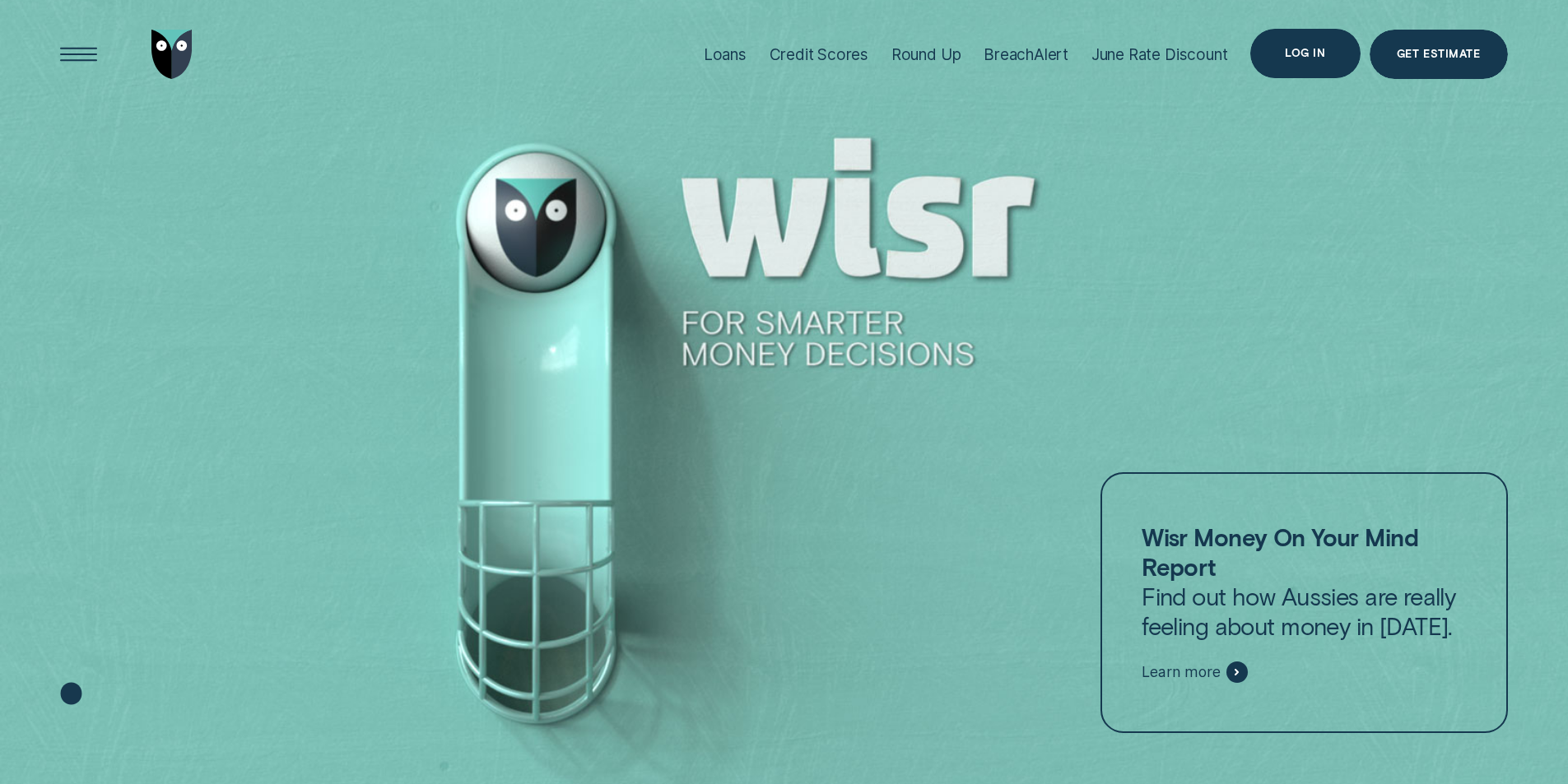
drag, startPoint x: 1318, startPoint y: 60, endPoint x: 1318, endPoint y: 91, distance: 31.0
click at [1318, 60] on div "Log in" at bounding box center [1305, 53] width 110 height 49
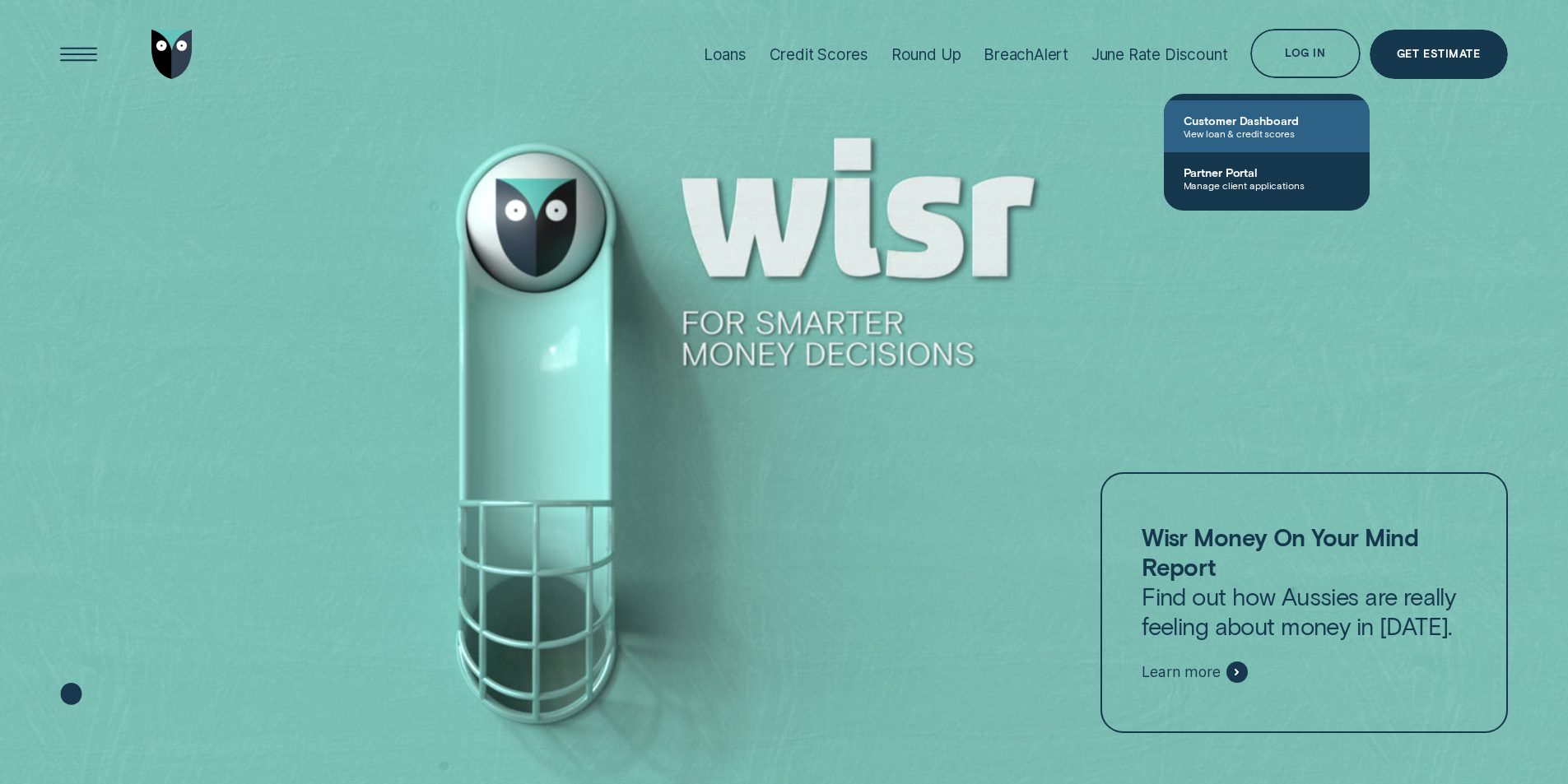
click at [1242, 130] on span "View loan & credit scores" at bounding box center [1267, 133] width 166 height 11
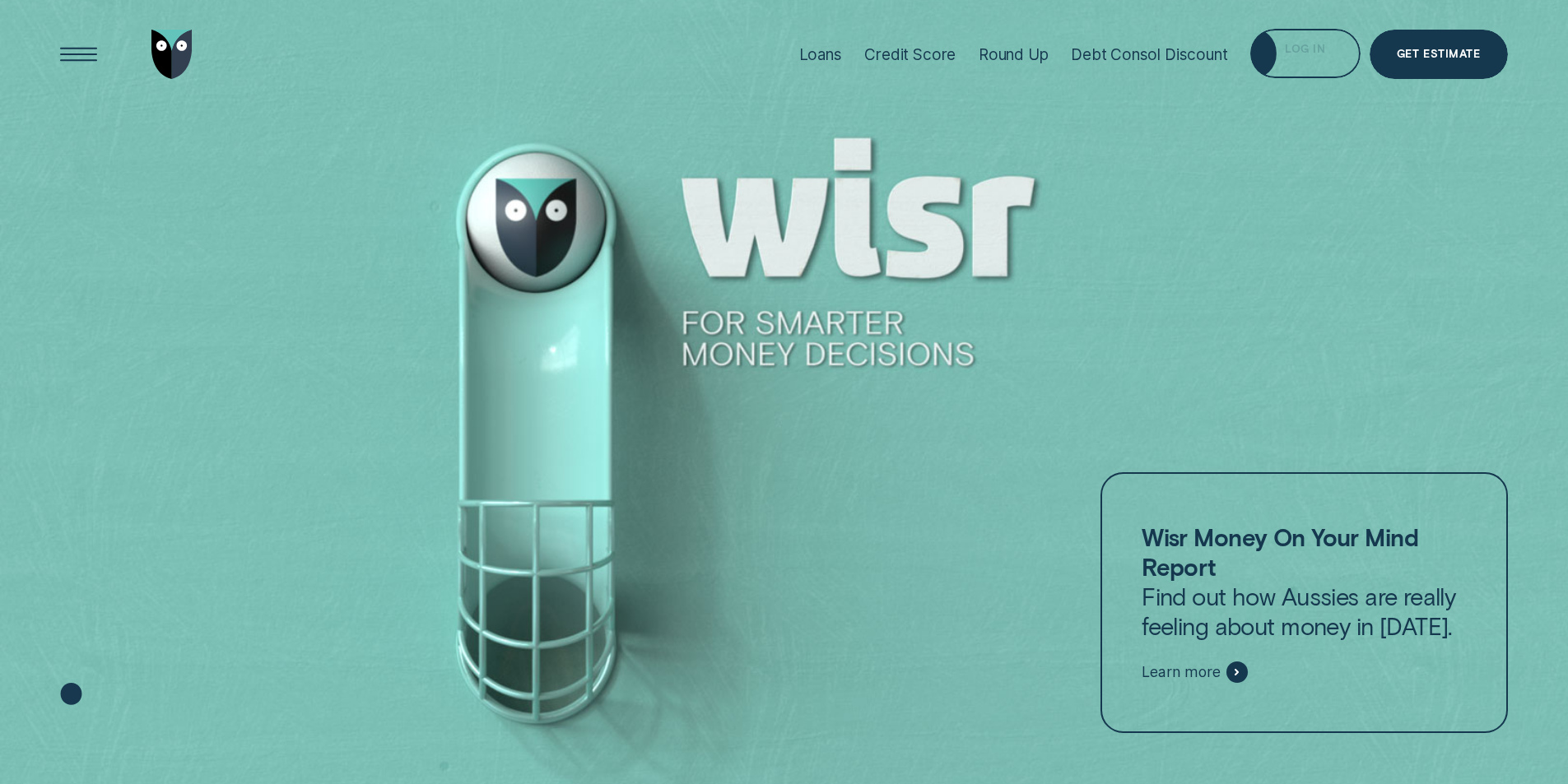
click at [1304, 56] on div "Log in" at bounding box center [1305, 56] width 41 height 9
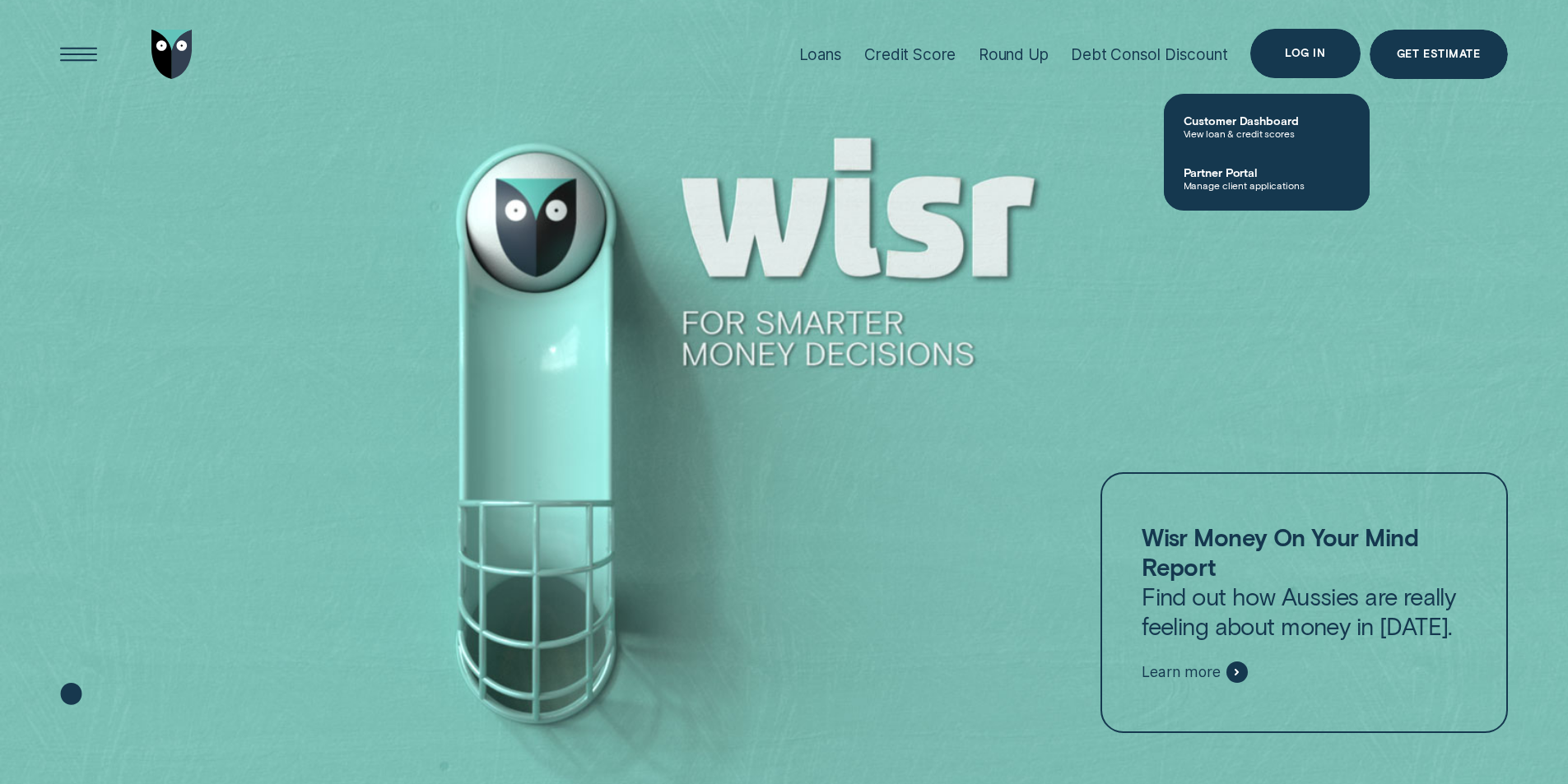
click at [1305, 48] on div "Log in" at bounding box center [1305, 53] width 41 height 9
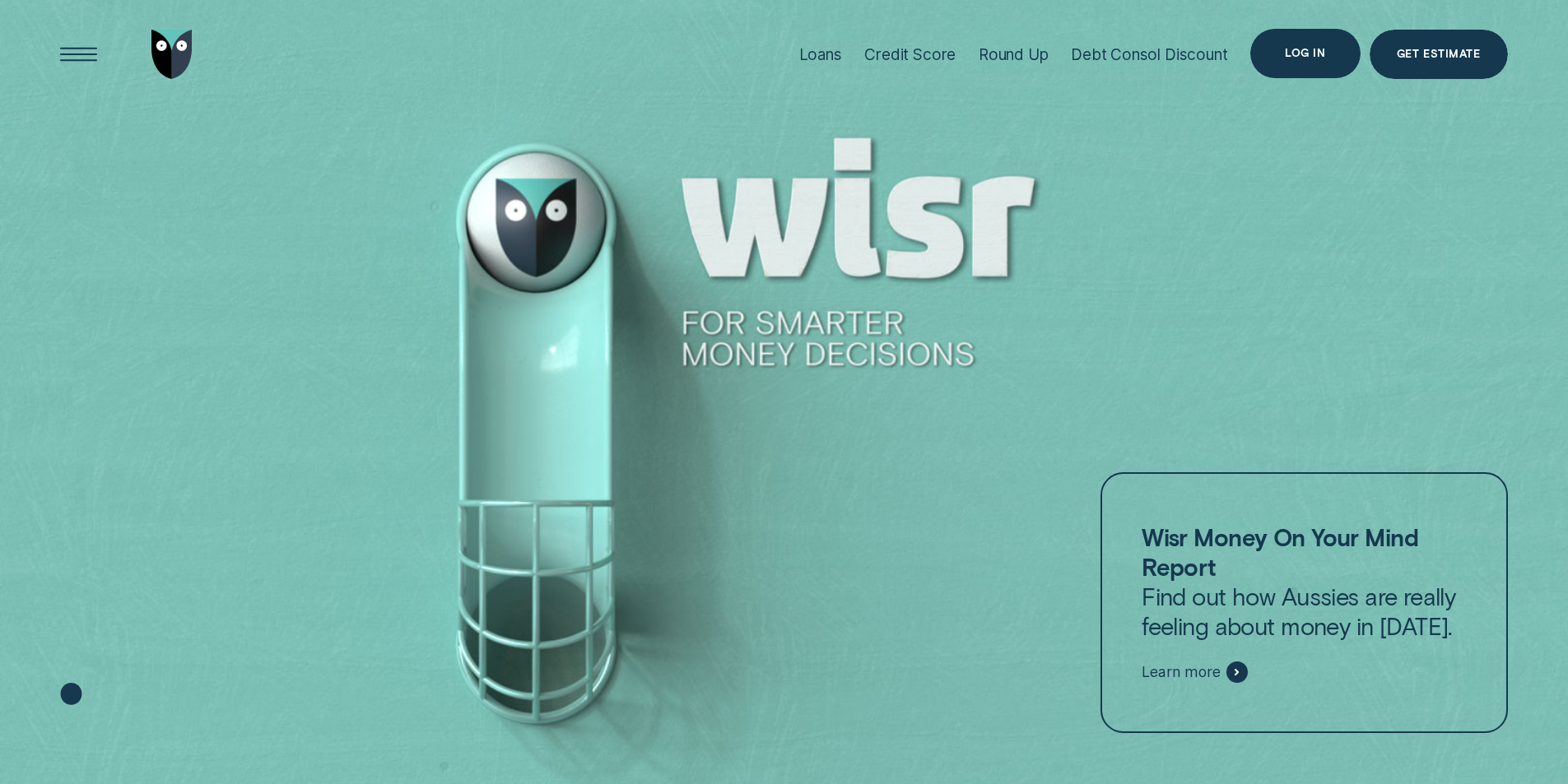
drag, startPoint x: 1295, startPoint y: 56, endPoint x: 1272, endPoint y: 108, distance: 56.9
click at [1295, 59] on div "Log in" at bounding box center [1305, 53] width 41 height 9
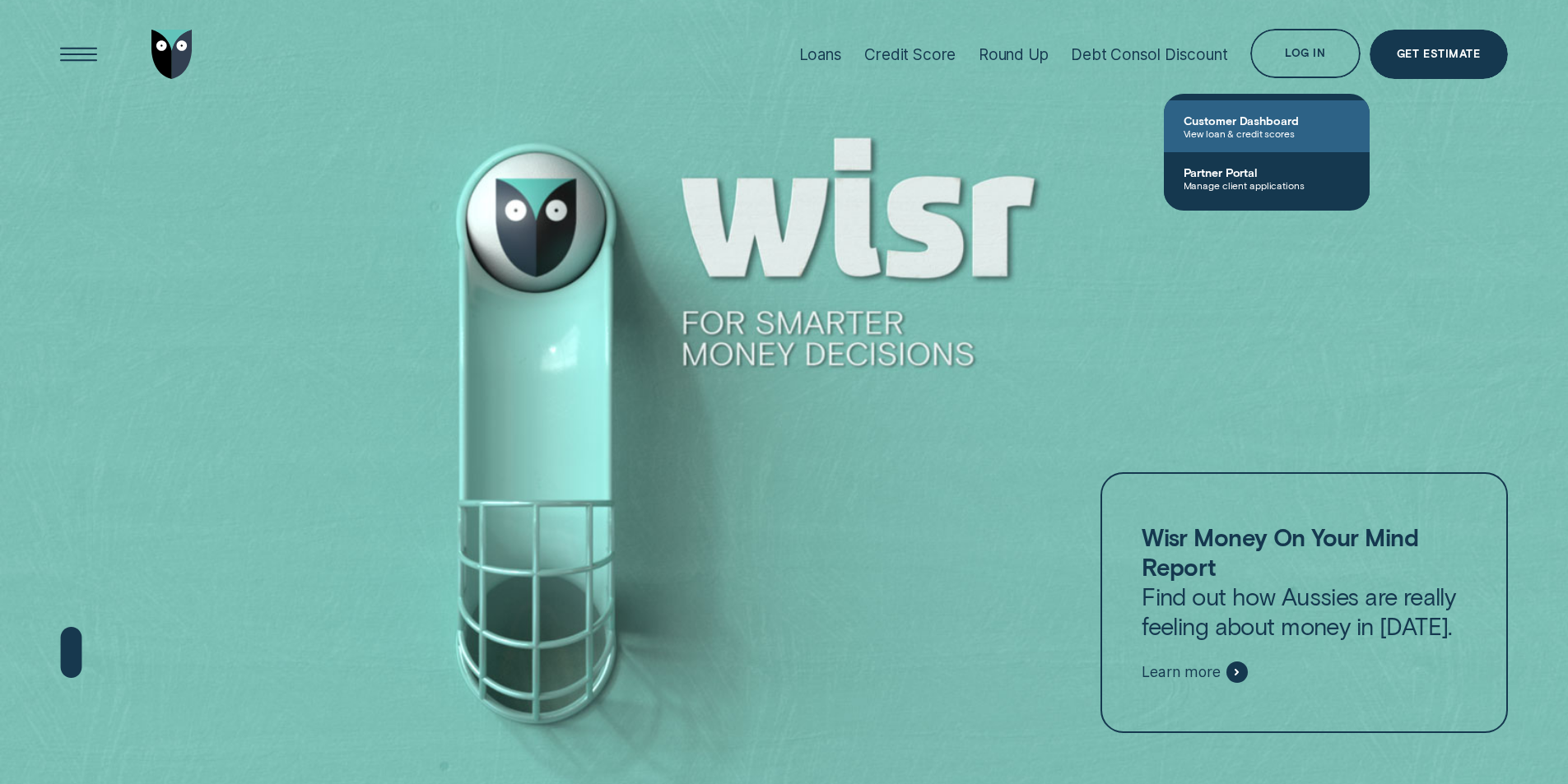
click at [1237, 130] on span "View loan & credit scores" at bounding box center [1267, 133] width 166 height 11
